Goal: Task Accomplishment & Management: Complete application form

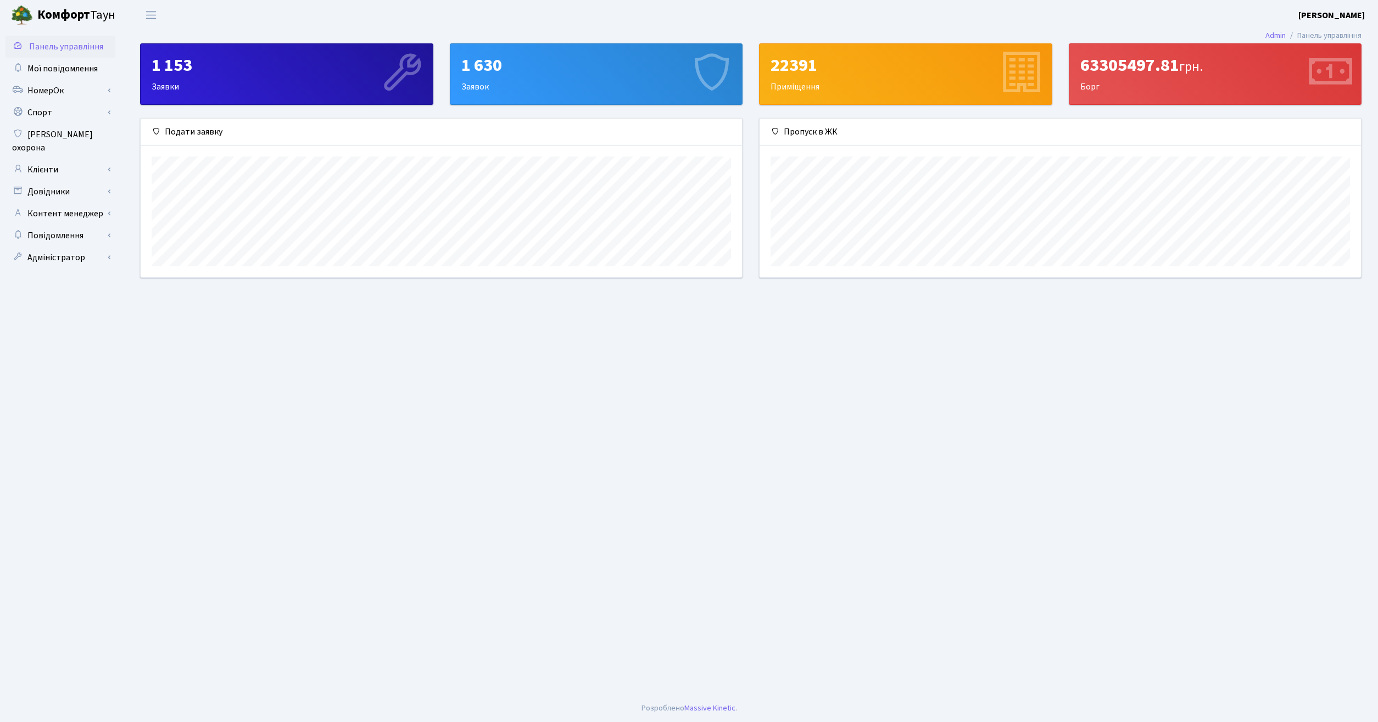
scroll to position [159, 602]
click at [560, 433] on main "Admin Панель управління 1 153 Заявки 1 630 Заявок 22391 Приміщення 63305497.81 …" at bounding box center [751, 362] width 1255 height 665
click at [60, 70] on span "Мої повідомлення" at bounding box center [62, 69] width 70 height 12
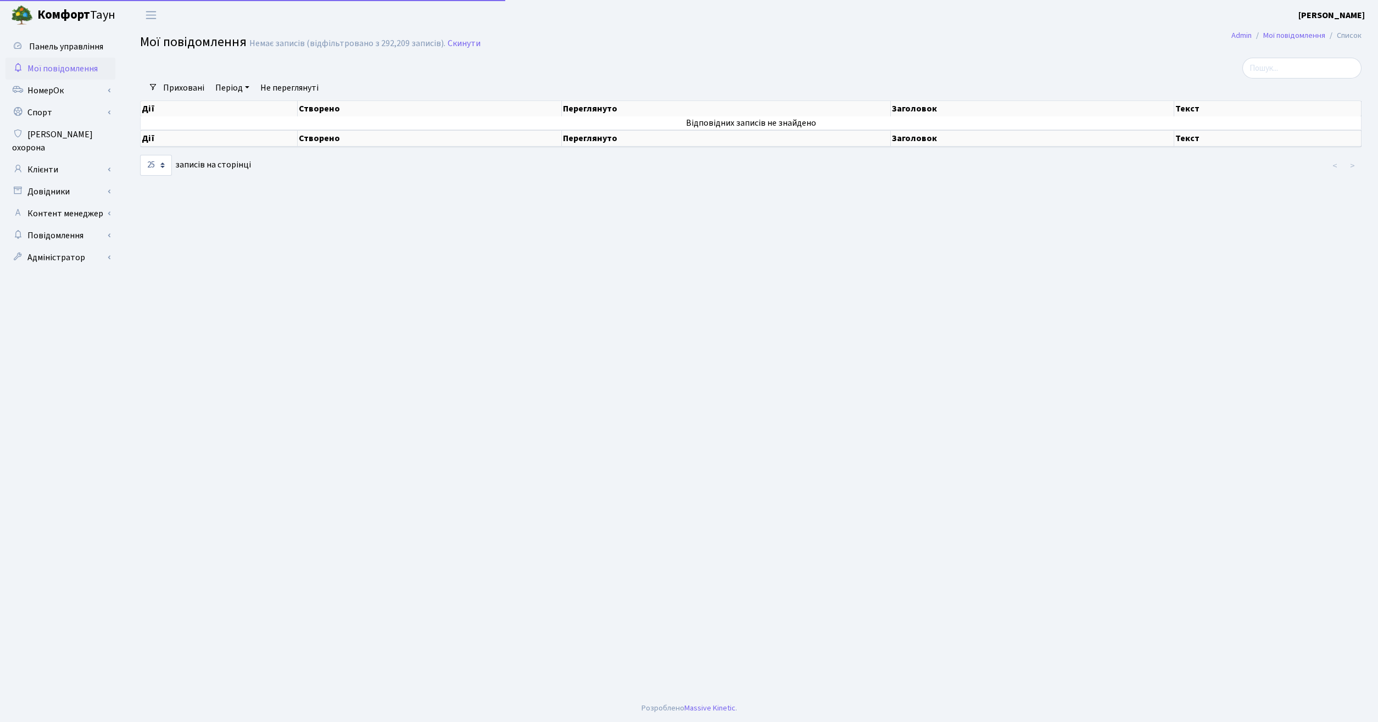
select select "25"
click at [57, 159] on link "Клієнти" at bounding box center [60, 170] width 110 height 22
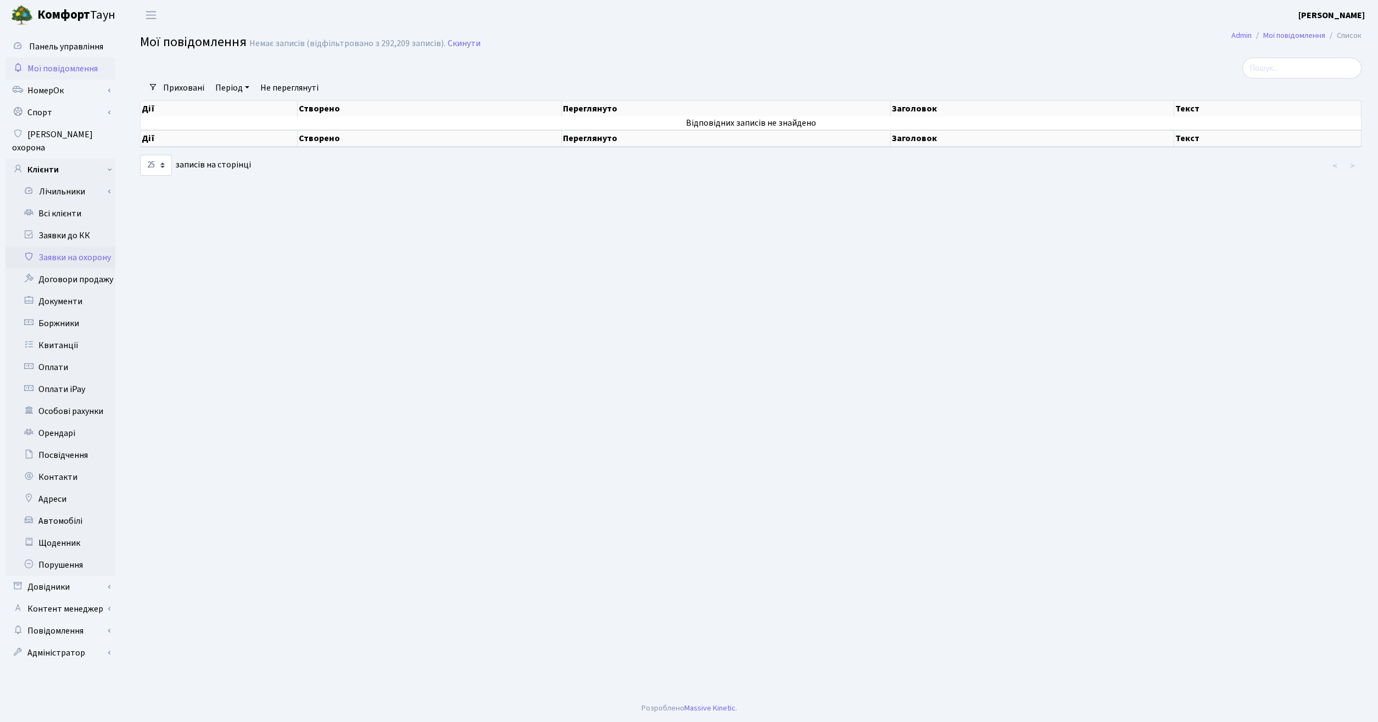
click at [70, 247] on link "Заявки на охорону" at bounding box center [60, 258] width 110 height 22
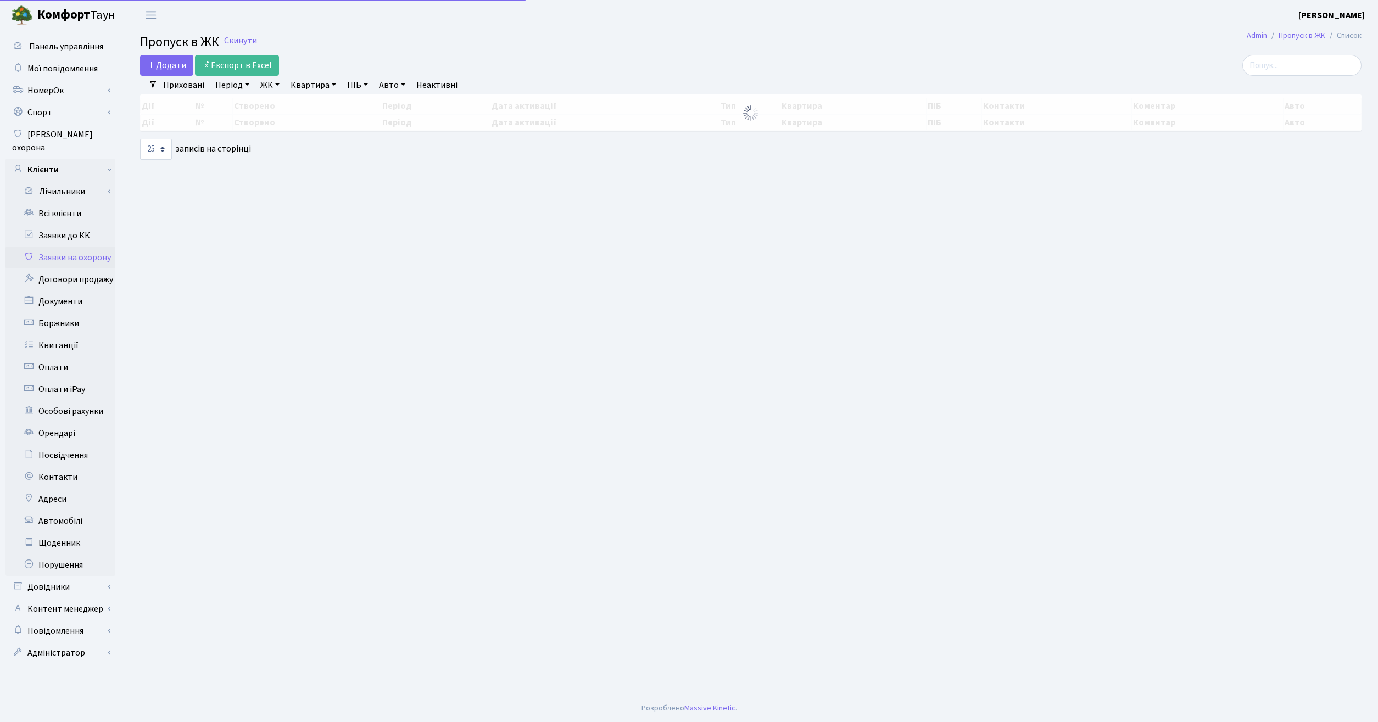
select select "25"
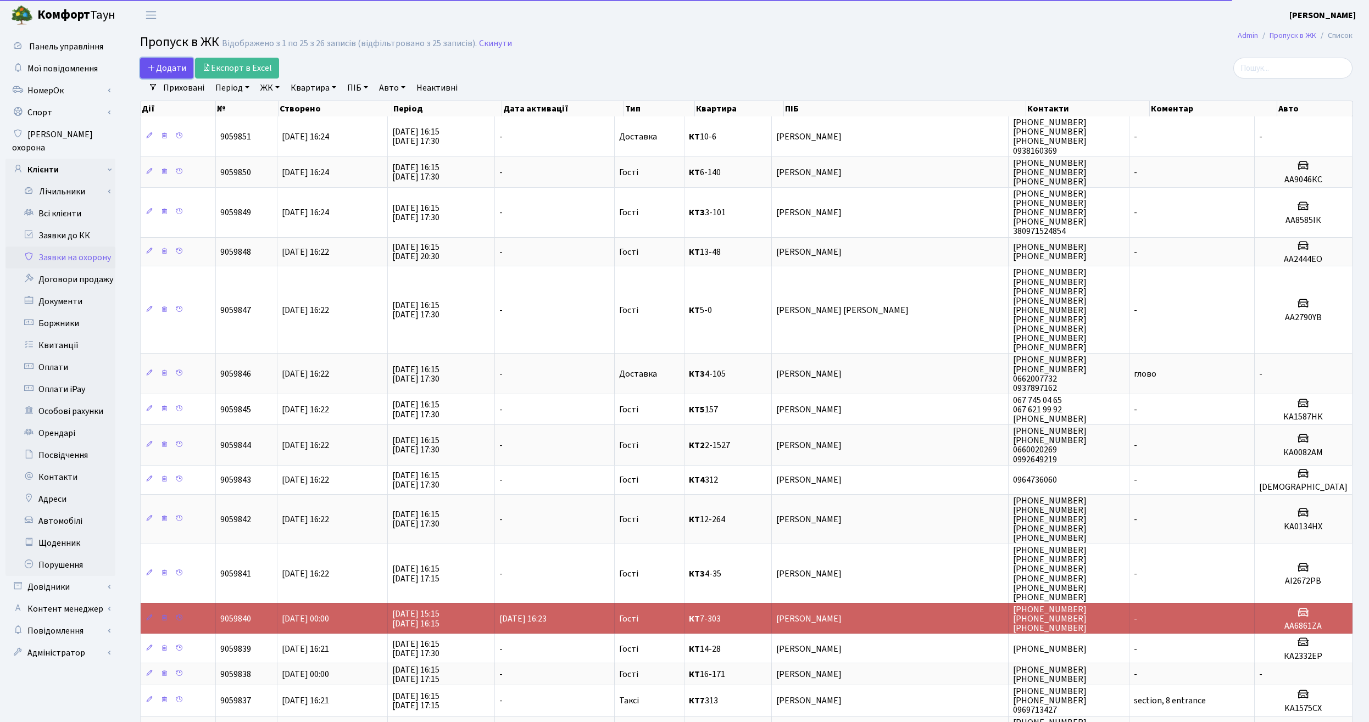
click at [165, 74] on span "Додати" at bounding box center [166, 68] width 39 height 12
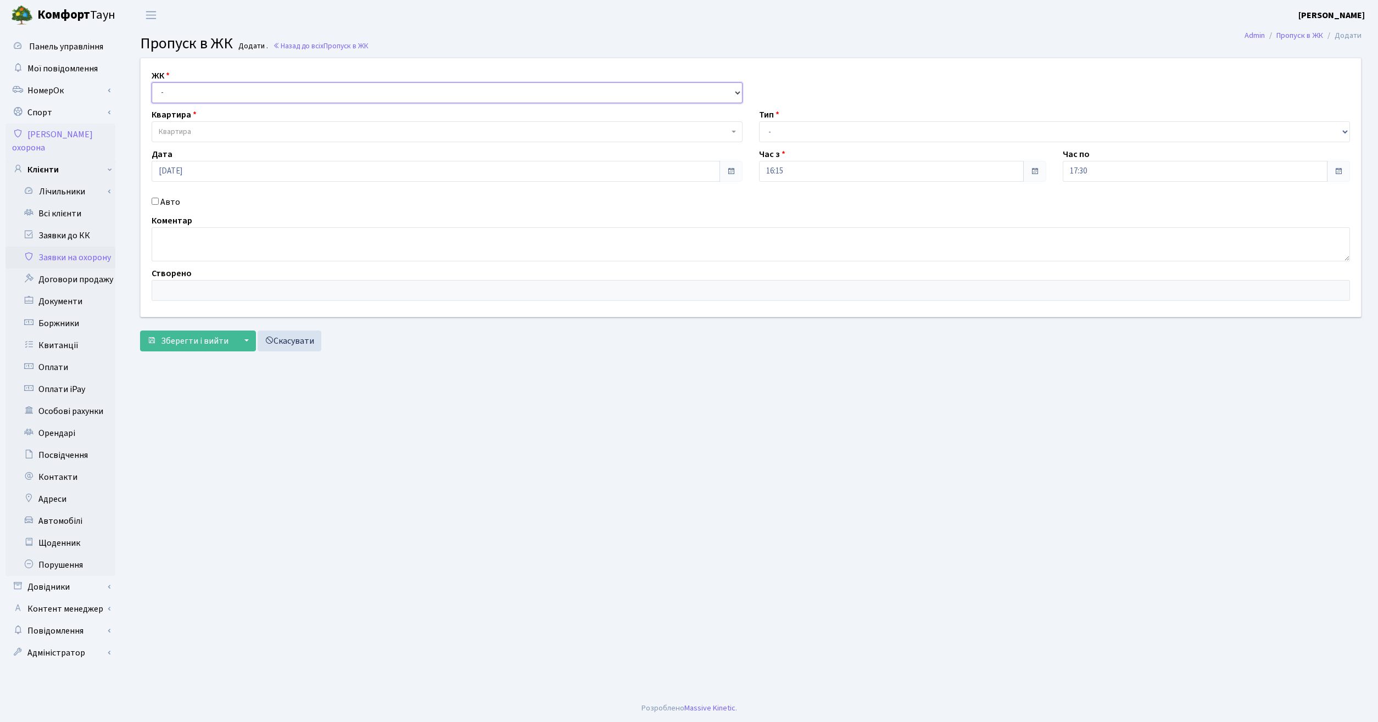
click at [152, 82] on select "- КТ, вул. Регенераторна, [GEOGRAPHIC_DATA], вул. [PERSON_NAME], [GEOGRAPHIC_DA…" at bounding box center [447, 92] width 591 height 21
select select "271"
click option "КТ, вул. Регенераторна, 4" at bounding box center [0, 0] width 0 height 0
select select
click at [823, 440] on main "Admin Пропуск в ЖК Додати Пропуск в ЖК Додати . Назад до всіх Пропуск в ЖК ЖК -…" at bounding box center [751, 362] width 1255 height 665
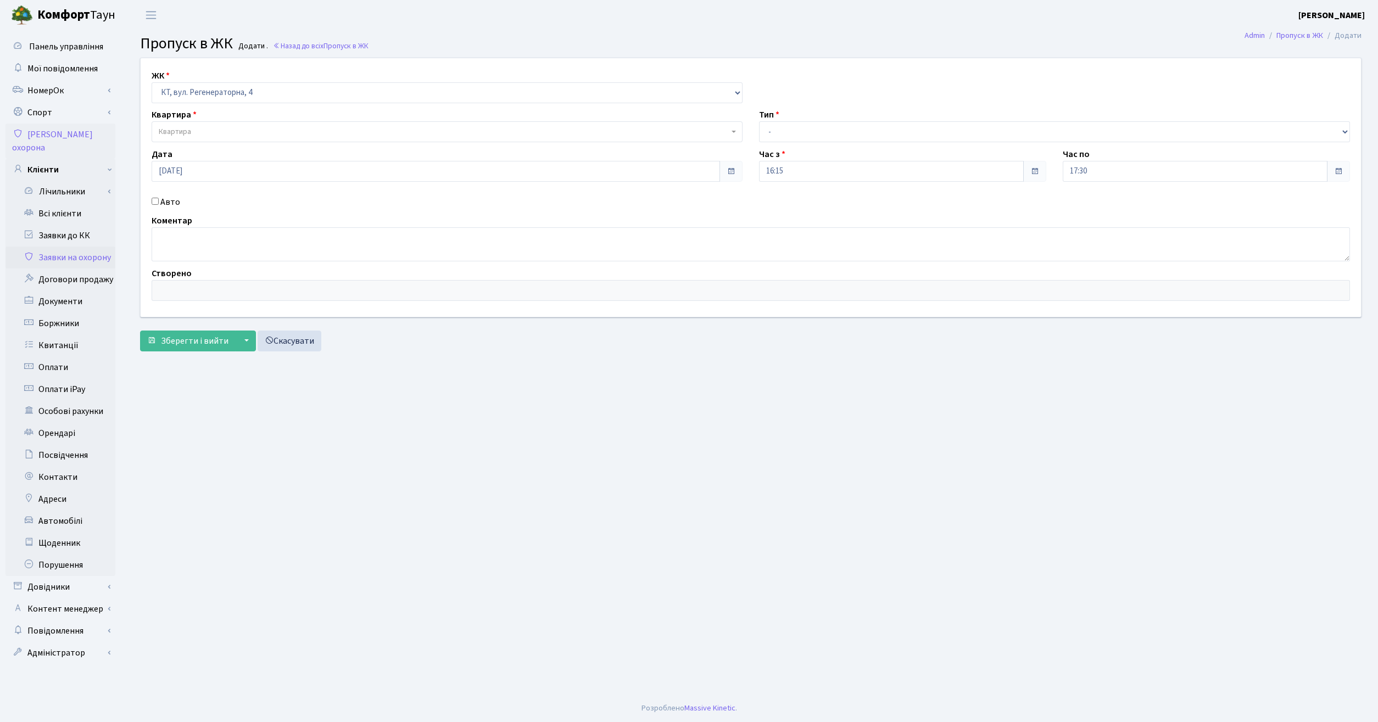
click at [630, 139] on span "Квартира" at bounding box center [447, 131] width 591 height 21
click at [597, 130] on span "Квартира" at bounding box center [444, 131] width 570 height 11
click at [716, 466] on main "Admin Пропуск в ЖК Додати Пропуск в ЖК Додати . Назад до всіх Пропуск в ЖК ЖК -…" at bounding box center [751, 362] width 1255 height 665
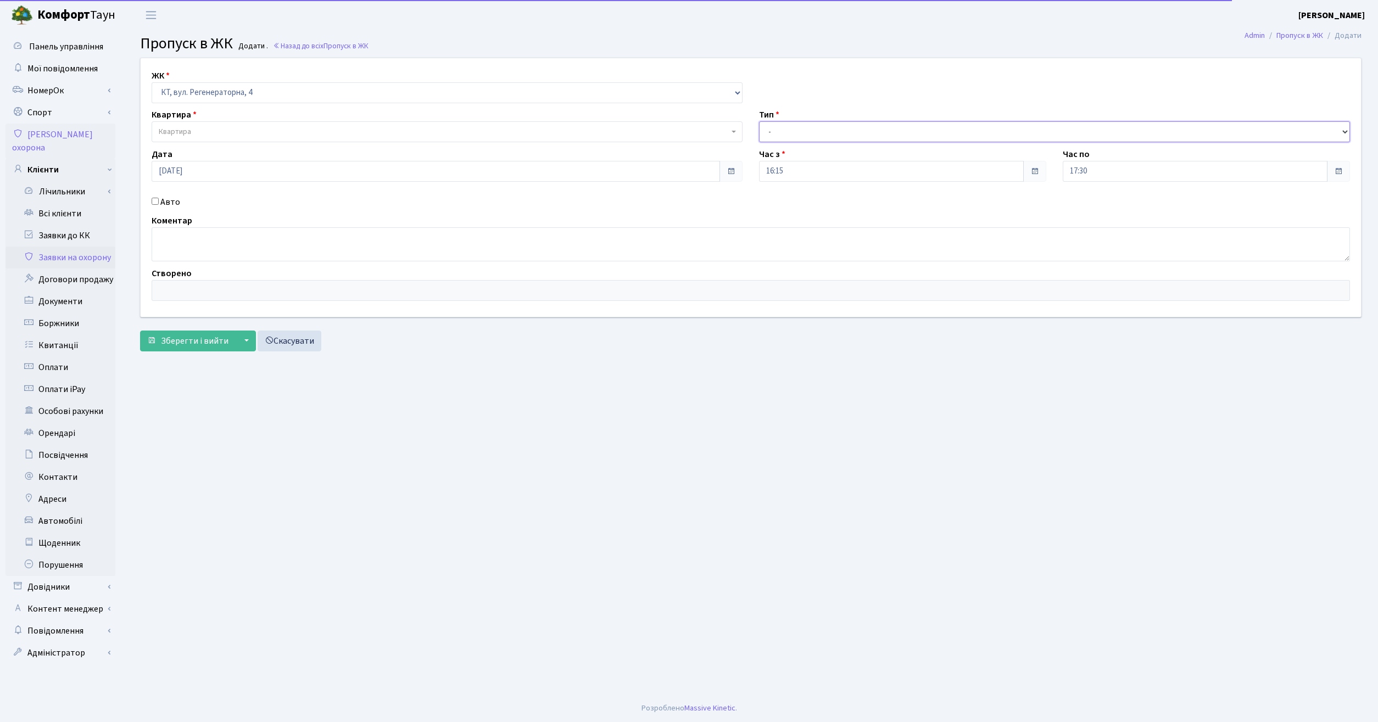
click at [759, 121] on select "- Доставка Таксі Гості Сервіс" at bounding box center [1054, 131] width 591 height 21
click option "Гості" at bounding box center [0, 0] width 0 height 0
click at [759, 121] on select "- Доставка Таксі Гості Сервіс" at bounding box center [1054, 131] width 591 height 21
select select "1"
click option "Доставка" at bounding box center [0, 0] width 0 height 0
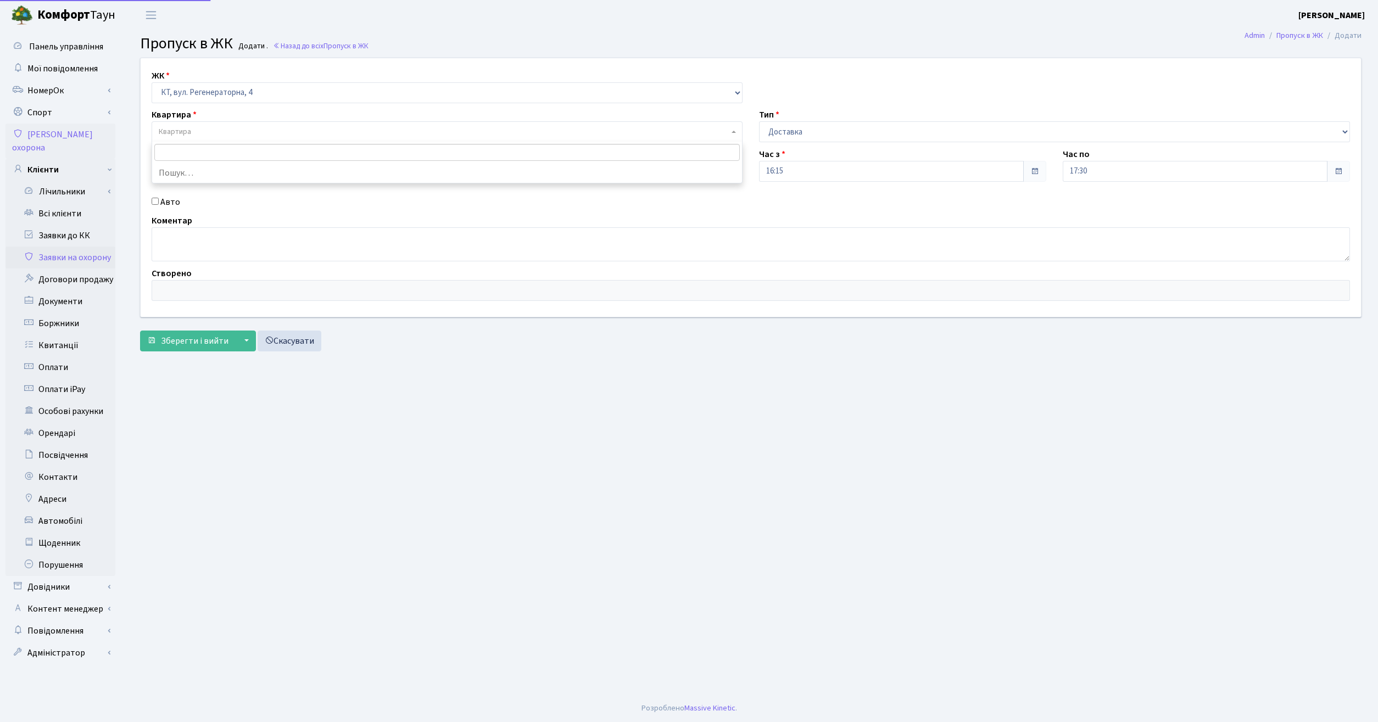
click at [369, 135] on span "Квартира" at bounding box center [444, 131] width 570 height 11
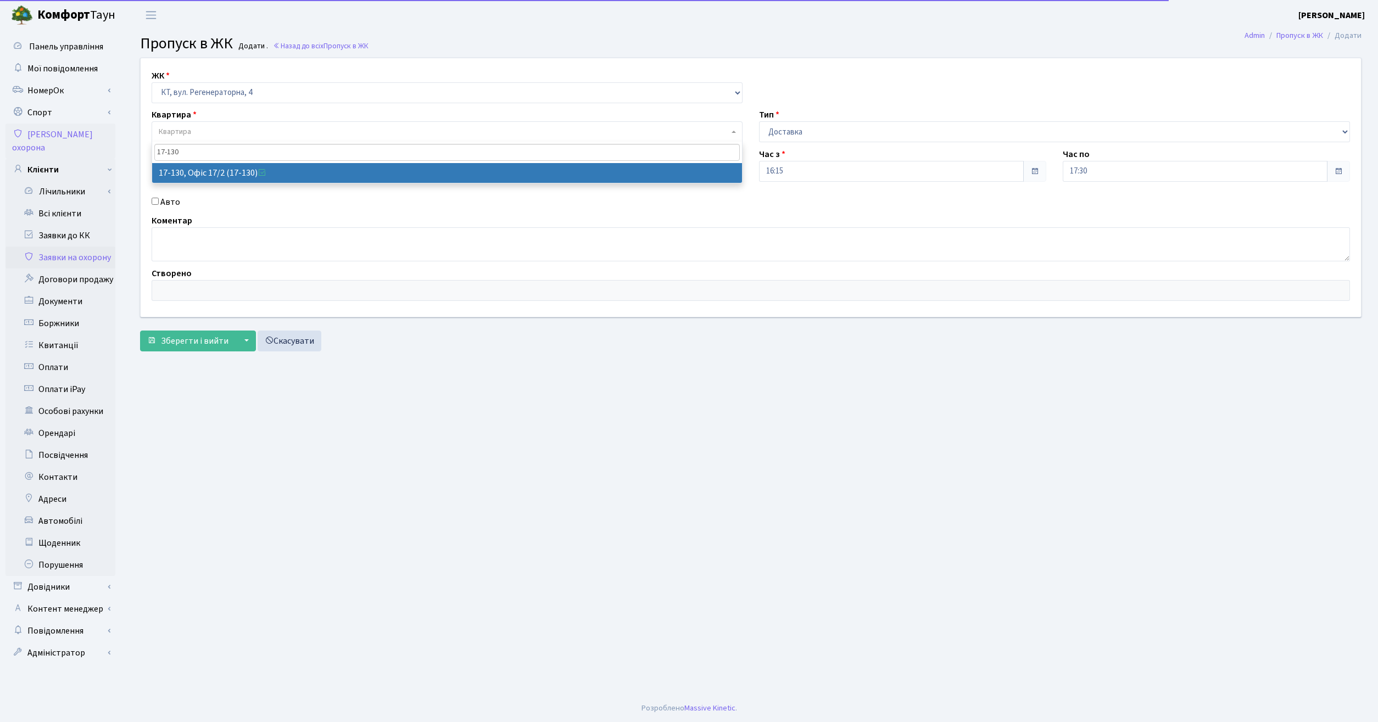
type input "17-130"
select select "46999"
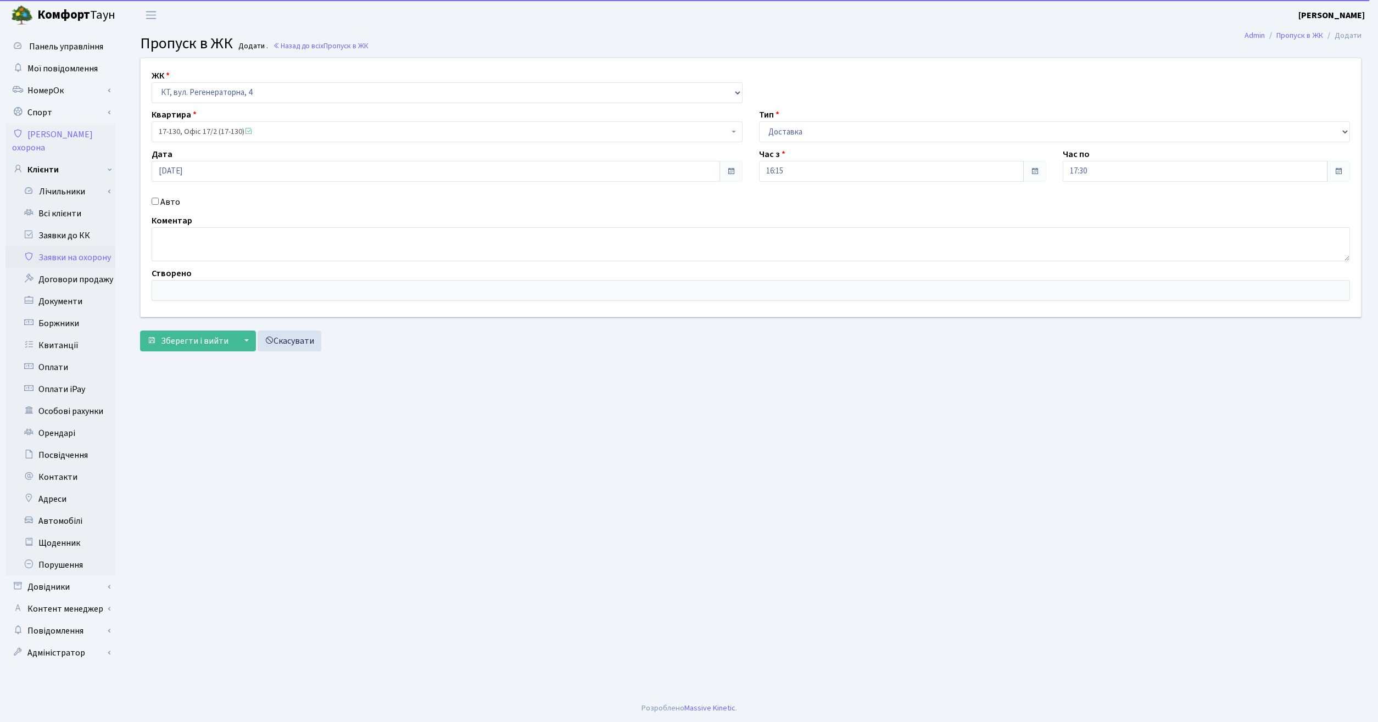
click at [1338, 170] on span at bounding box center [1338, 171] width 9 height 9
click at [1156, 170] on input "17:30" at bounding box center [1195, 171] width 265 height 21
click at [1088, 208] on icon at bounding box center [1093, 209] width 30 height 30
type input "19:30"
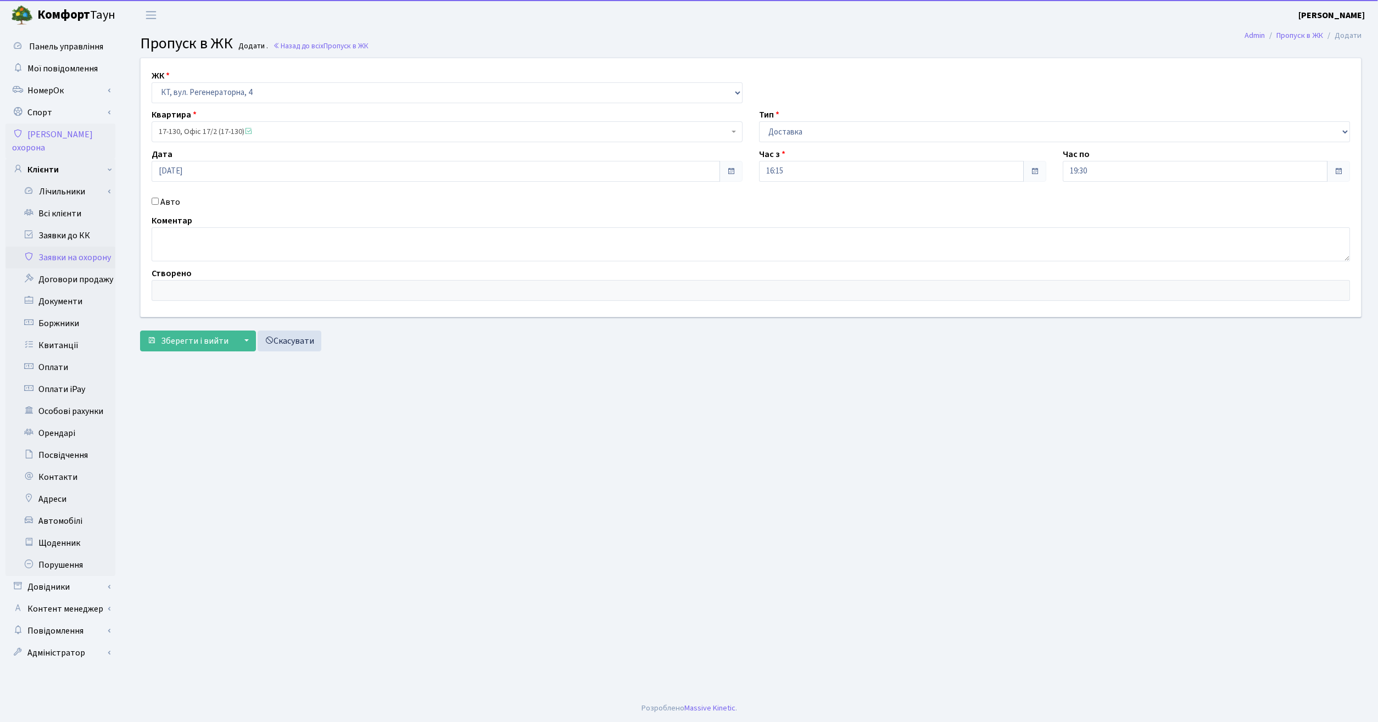
click at [848, 396] on main "Admin Пропуск в ЖК Додати Пропуск в ЖК Додати . Назад до всіх Пропуск в ЖК ЖК -…" at bounding box center [751, 362] width 1255 height 665
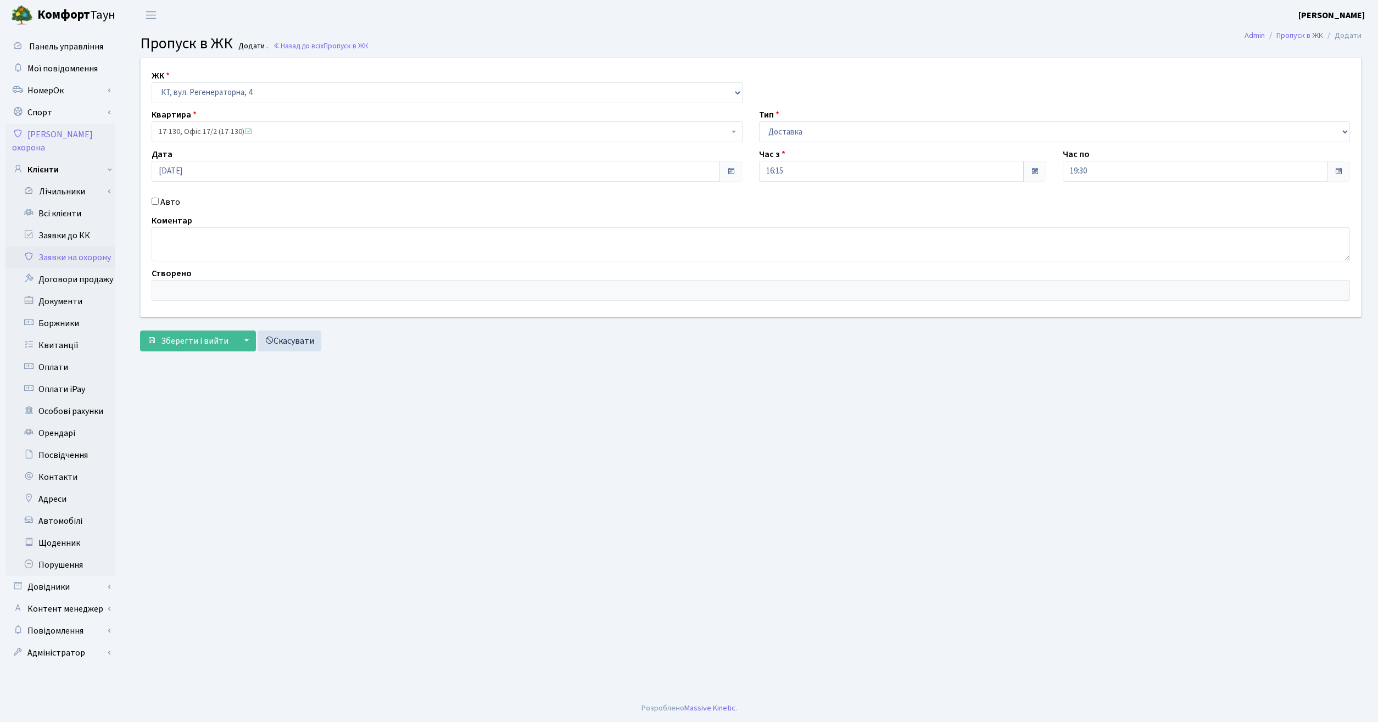
click at [482, 572] on main "Admin Пропуск в ЖК Додати Пропуск в ЖК Додати . Назад до всіх Пропуск в ЖК ЖК -…" at bounding box center [751, 362] width 1255 height 665
click at [192, 341] on span "Зберегти і вийти" at bounding box center [195, 341] width 68 height 12
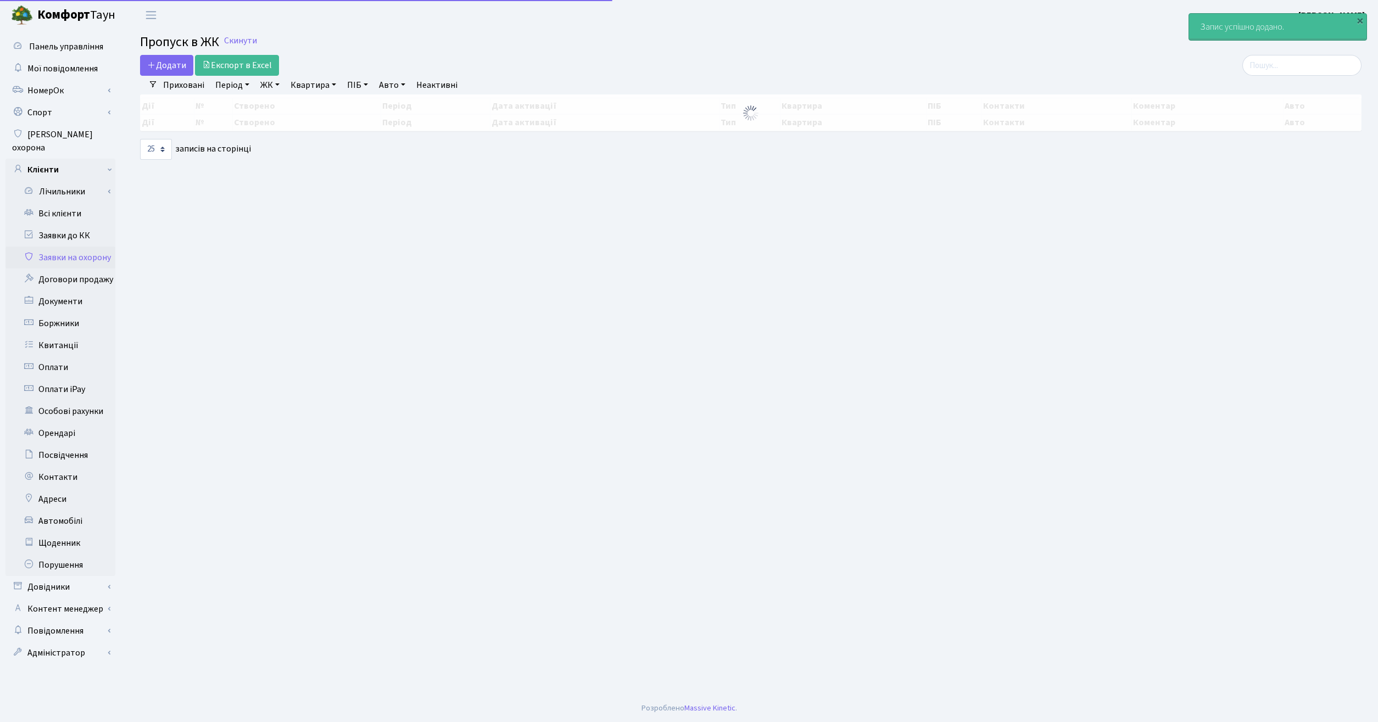
select select "25"
